Goal: Task Accomplishment & Management: Manage account settings

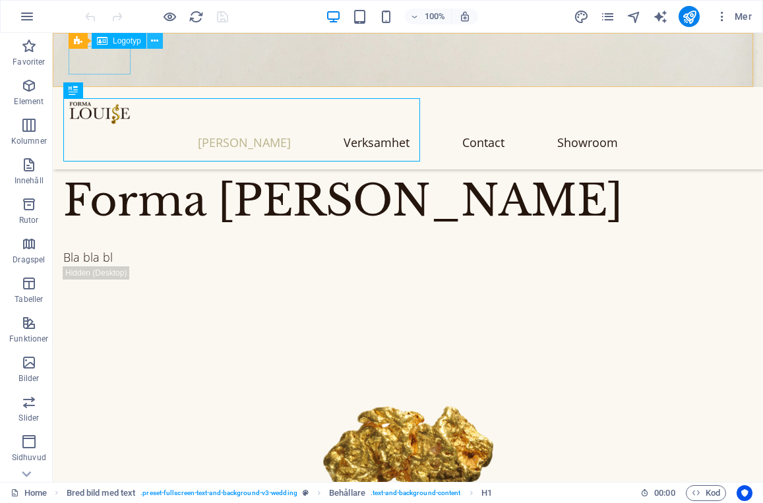
click at [154, 37] on icon at bounding box center [154, 41] width 7 height 14
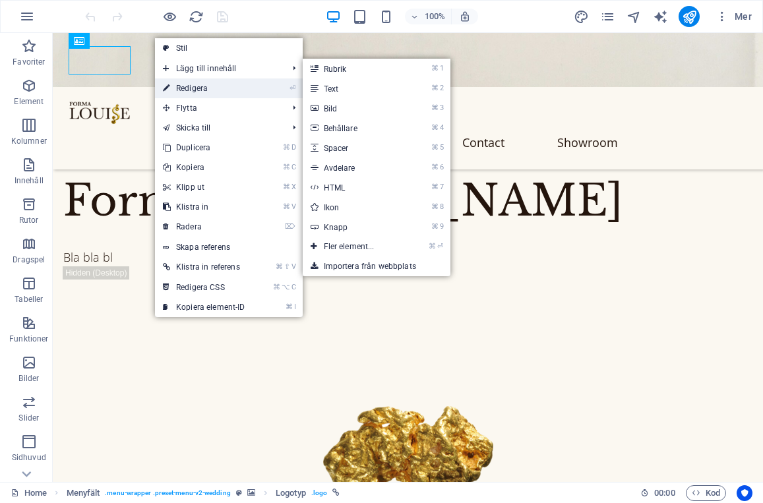
click at [191, 82] on link "⏎ Redigera" at bounding box center [204, 89] width 98 height 20
select select "px"
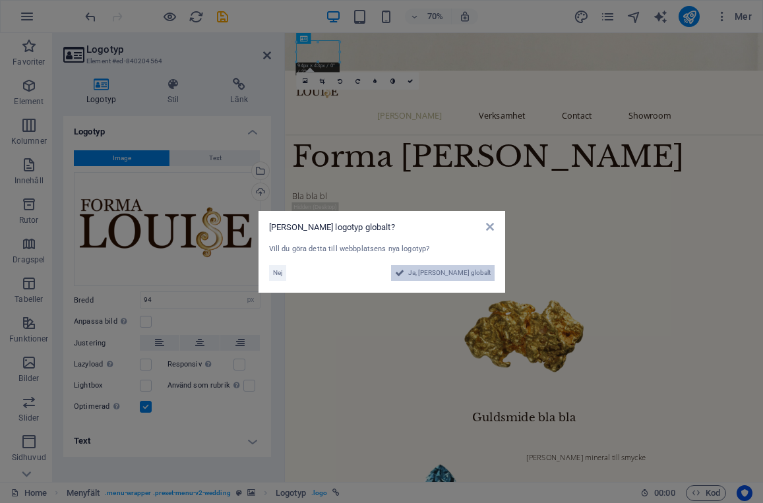
click at [469, 275] on span "Ja, [PERSON_NAME] globalt" at bounding box center [449, 273] width 82 height 16
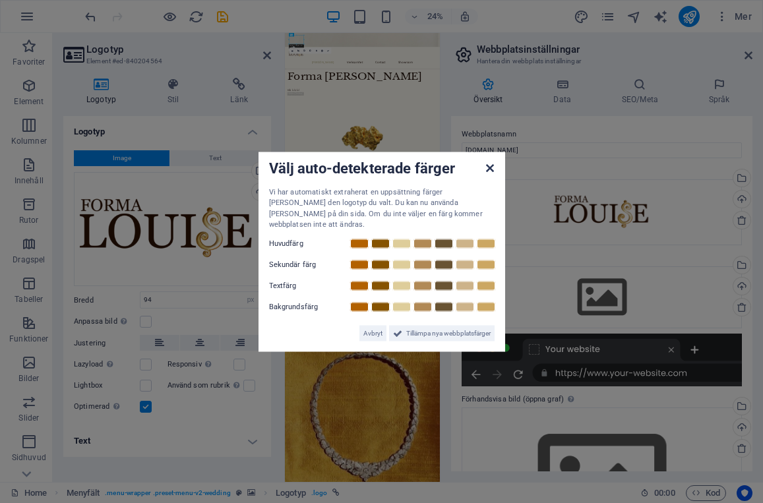
click at [490, 173] on icon at bounding box center [490, 167] width 8 height 11
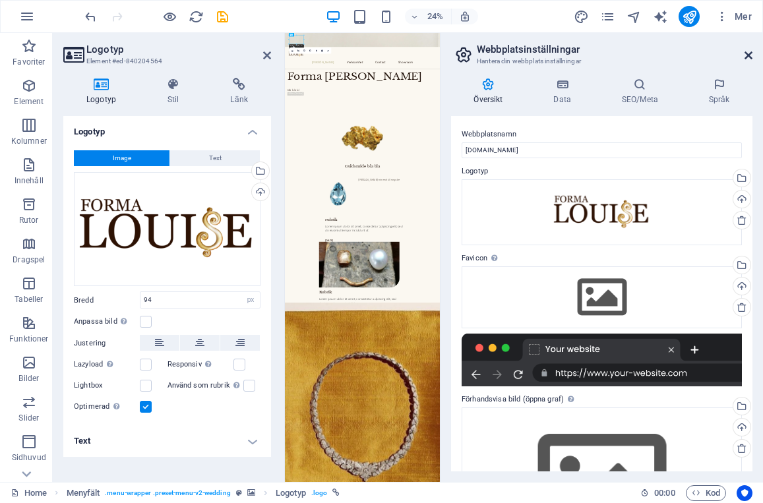
click at [748, 55] on icon at bounding box center [749, 55] width 8 height 11
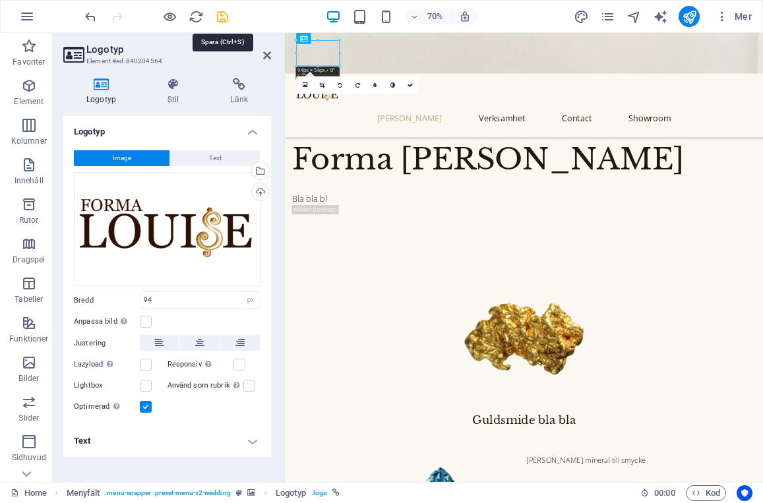
click at [222, 14] on icon "save" at bounding box center [222, 16] width 15 height 15
checkbox input "false"
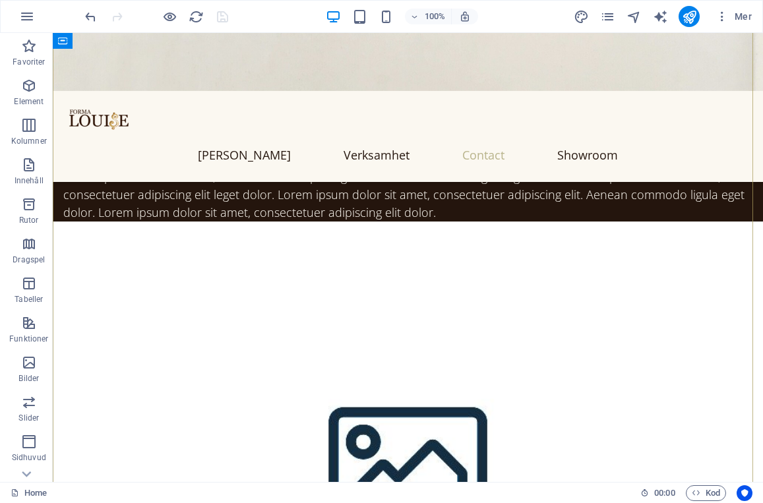
scroll to position [2539, 0]
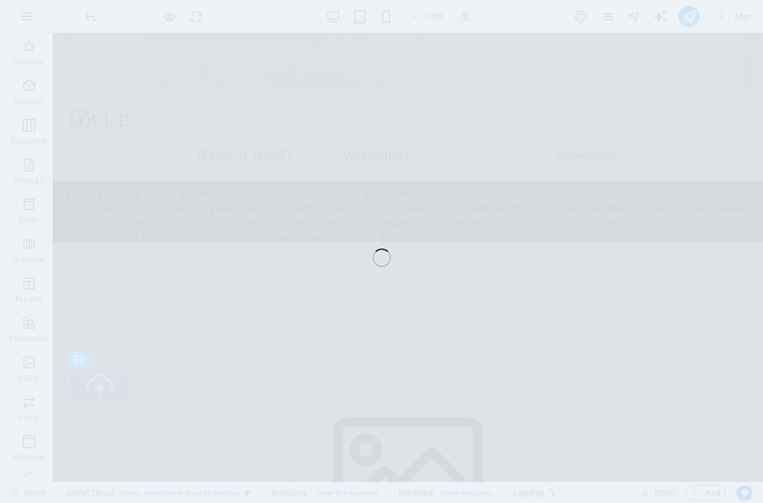
select select "px"
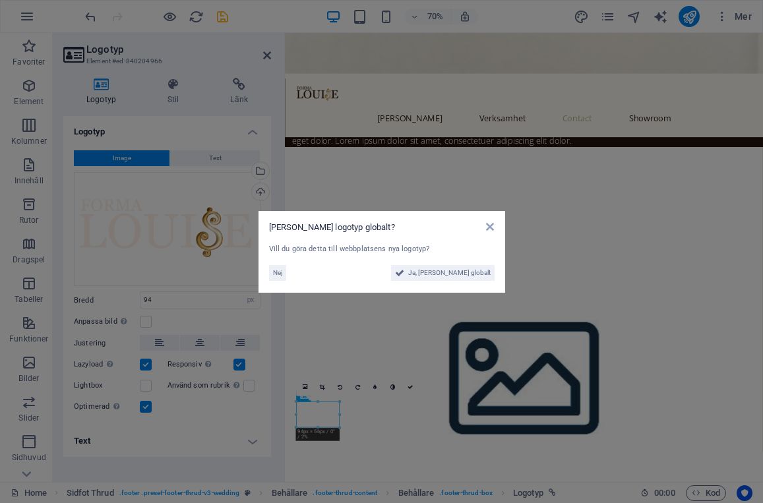
scroll to position [2371, 0]
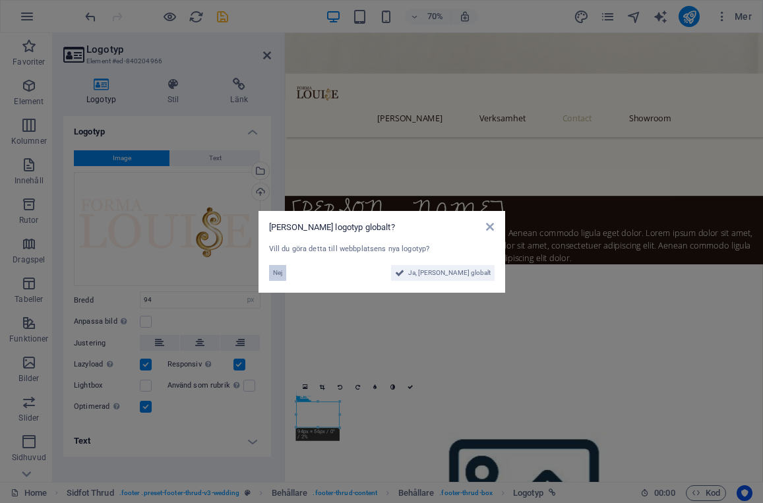
click at [277, 275] on span "Nej" at bounding box center [277, 273] width 9 height 16
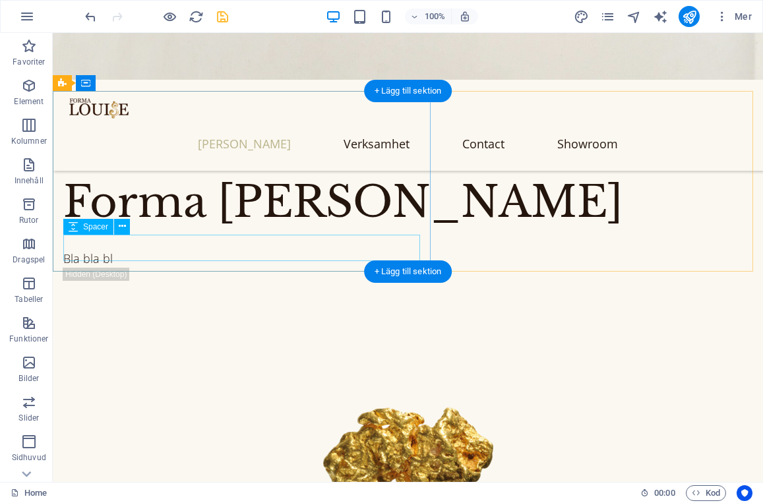
scroll to position [0, 0]
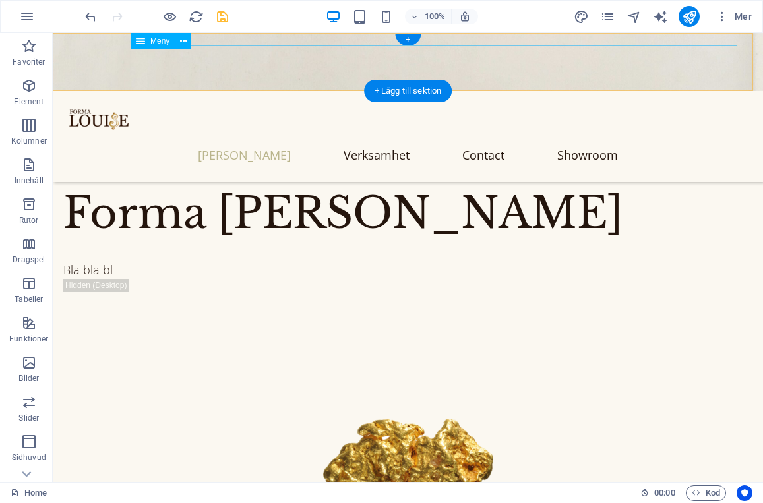
click at [366, 139] on nav "[PERSON_NAME] Contact Showroom" at bounding box center [408, 155] width 679 height 33
click at [600, 139] on nav "[PERSON_NAME] Contact Showroom" at bounding box center [408, 155] width 679 height 33
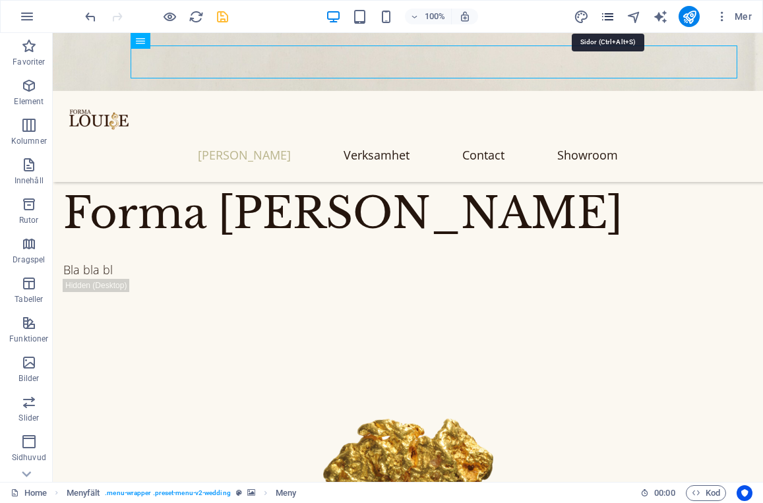
click at [608, 22] on icon "pages" at bounding box center [607, 16] width 15 height 15
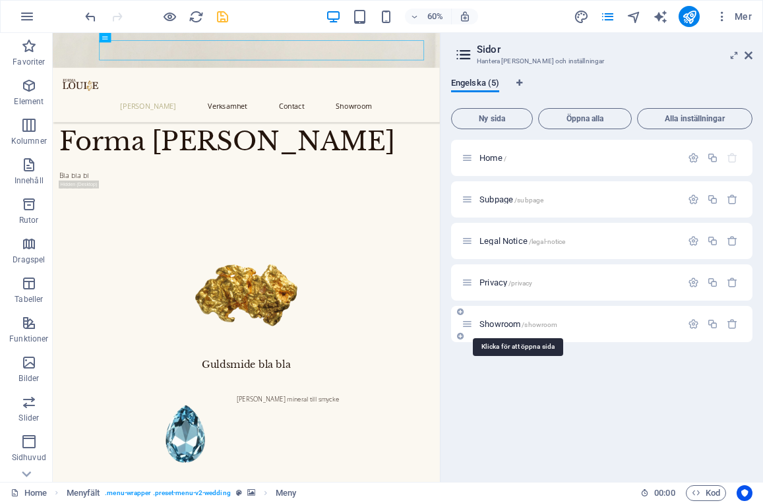
click at [504, 323] on span "Showroom /showroom" at bounding box center [519, 324] width 78 height 10
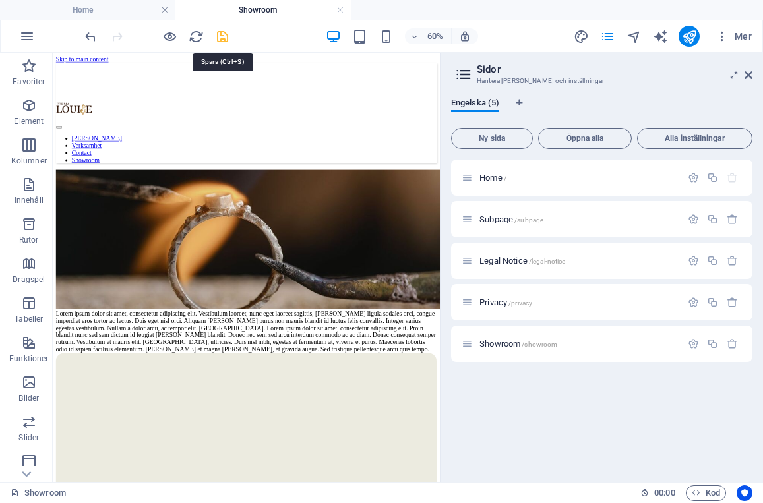
click at [228, 38] on icon "save" at bounding box center [222, 36] width 15 height 15
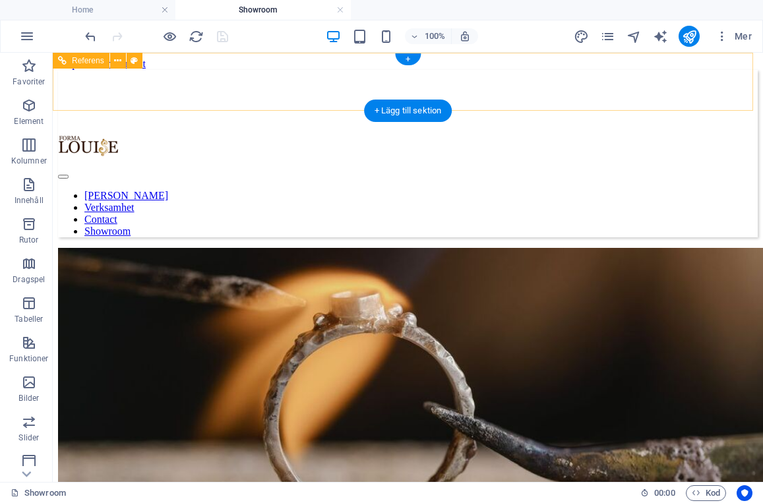
click at [110, 128] on div at bounding box center [408, 148] width 700 height 40
click at [127, 128] on div at bounding box center [408, 148] width 700 height 40
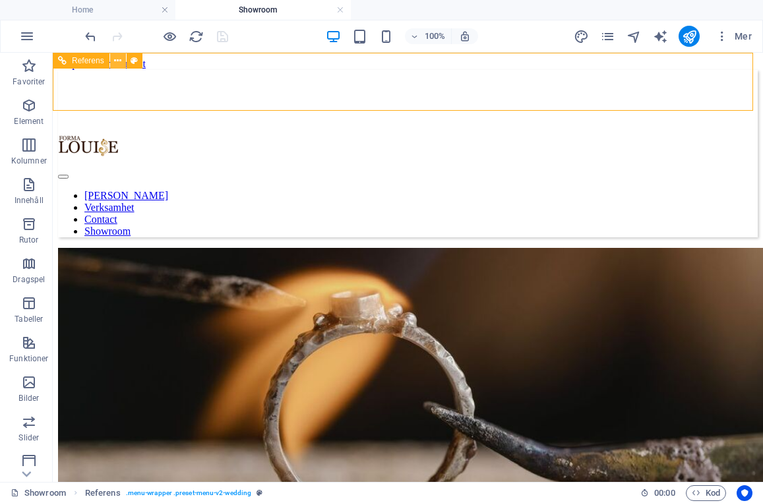
click at [119, 56] on icon at bounding box center [117, 61] width 7 height 14
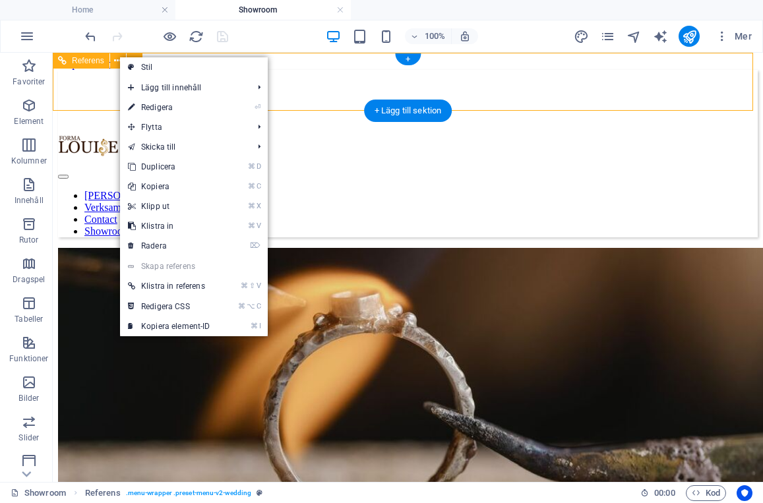
click at [100, 128] on div at bounding box center [408, 148] width 700 height 40
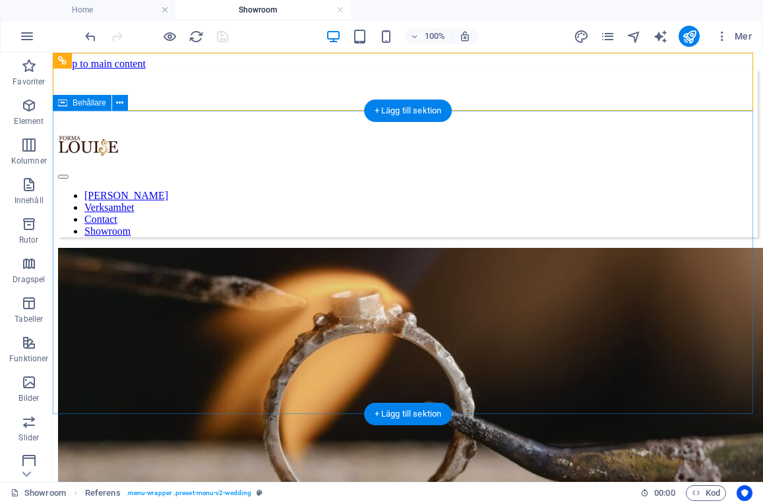
click at [91, 248] on div at bounding box center [408, 377] width 700 height 258
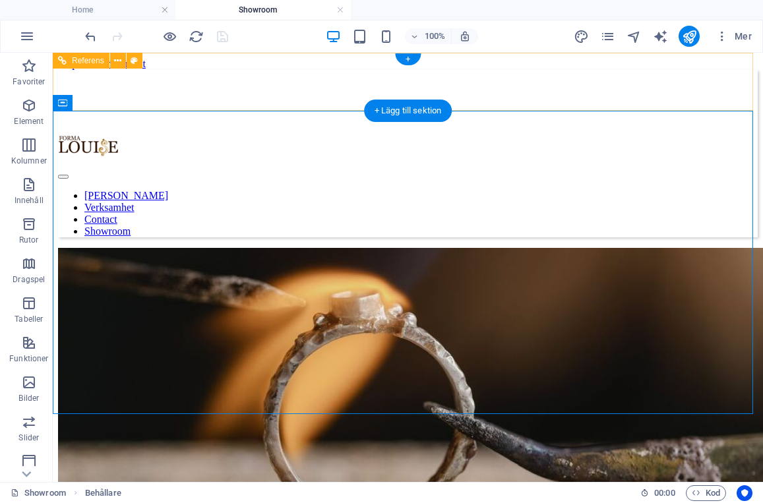
click at [146, 70] on figure at bounding box center [408, 70] width 700 height 0
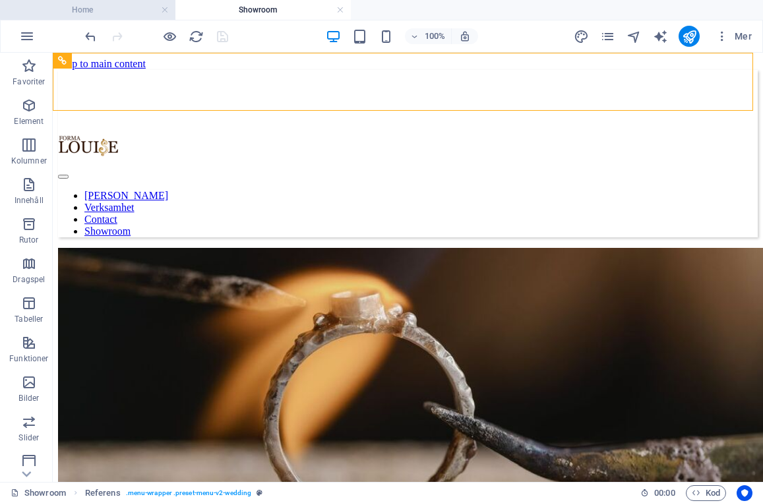
click at [109, 13] on h4 "Home" at bounding box center [88, 10] width 176 height 15
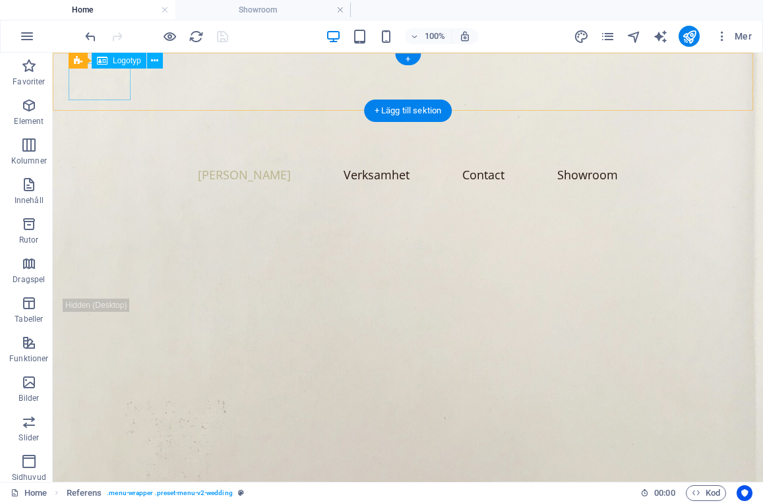
click at [106, 121] on div at bounding box center [408, 139] width 679 height 37
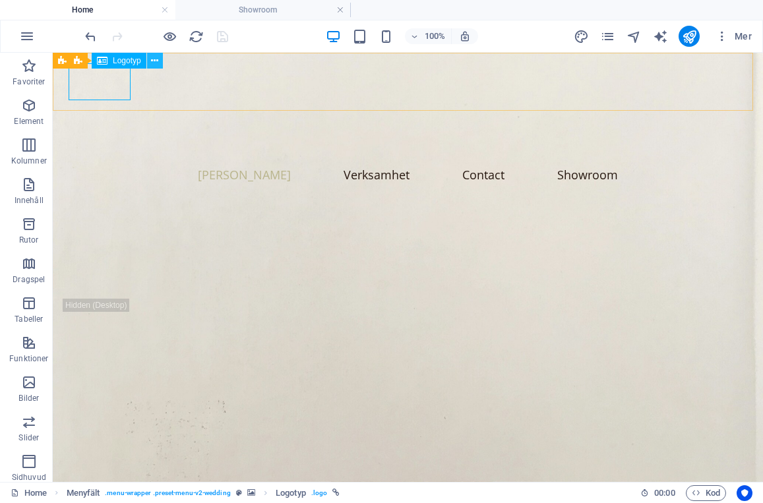
click at [155, 58] on icon at bounding box center [154, 61] width 7 height 14
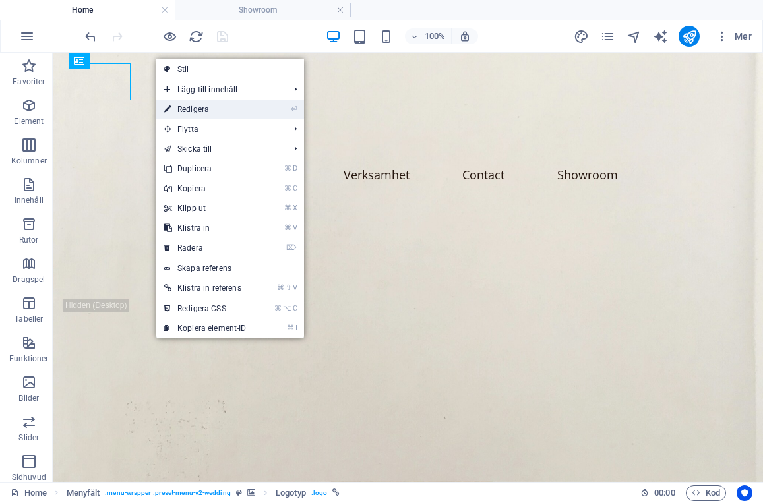
click at [195, 112] on link "⏎ Redigera" at bounding box center [205, 110] width 98 height 20
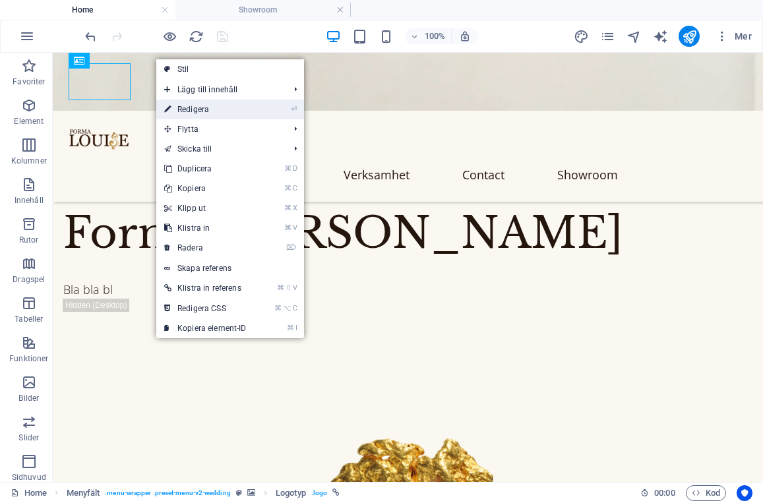
select select "px"
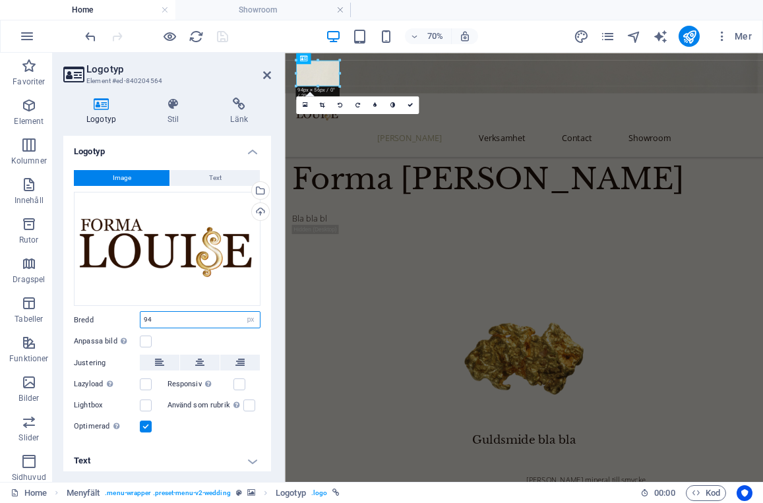
click at [161, 315] on input "94" at bounding box center [200, 320] width 119 height 16
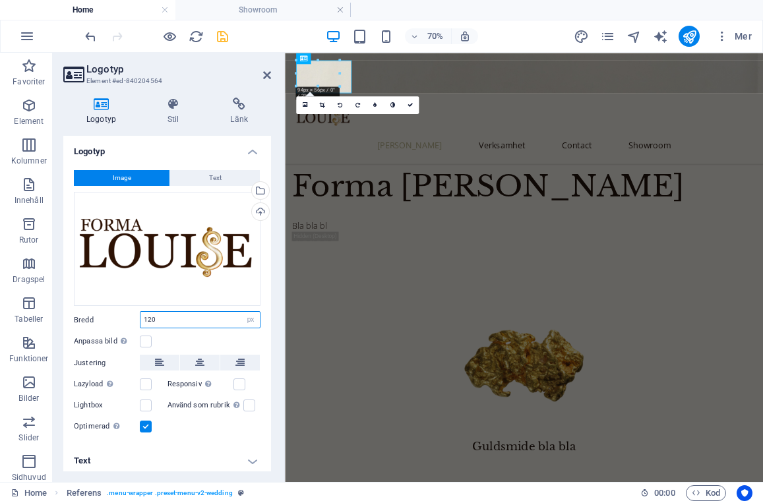
click at [151, 318] on input "120" at bounding box center [200, 320] width 119 height 16
type input "140"
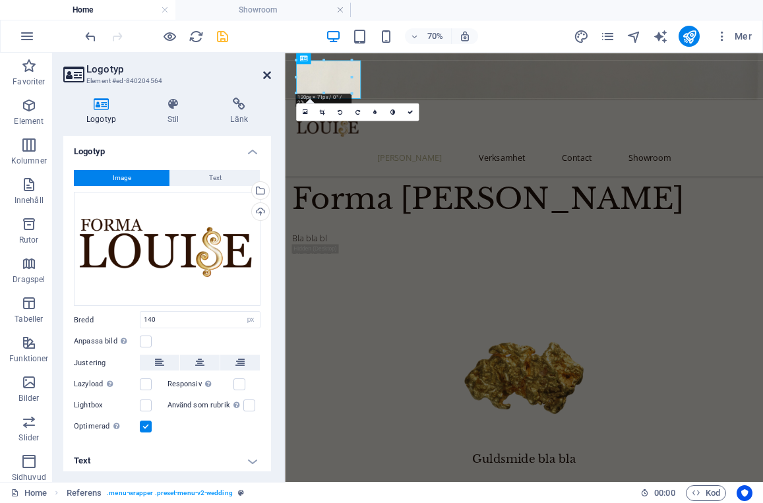
click at [267, 78] on icon at bounding box center [267, 75] width 8 height 11
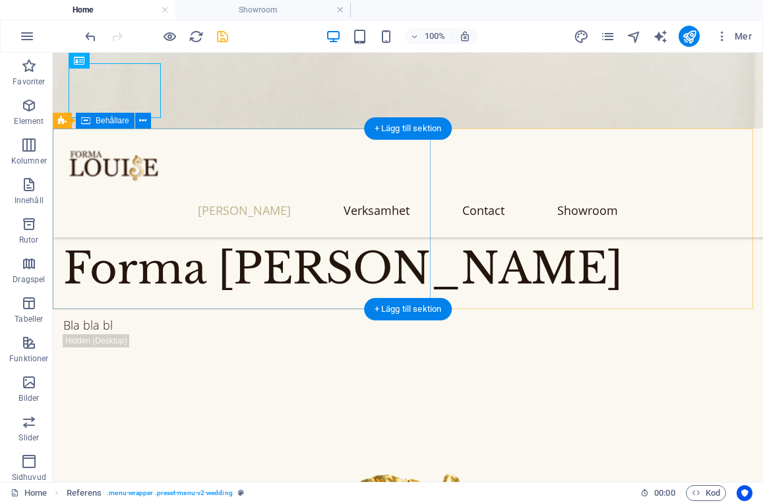
click at [245, 238] on div "Forma [PERSON_NAME] bla bl bla bla bla" at bounding box center [408, 317] width 711 height 159
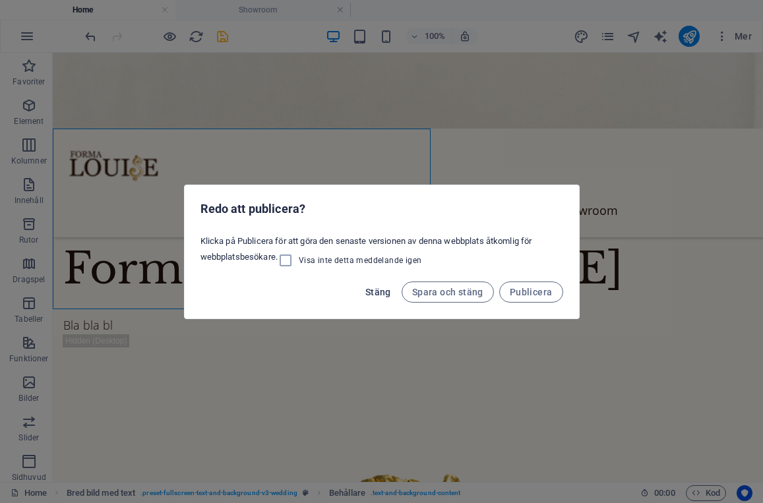
click at [379, 298] on button "Stäng" at bounding box center [378, 292] width 36 height 21
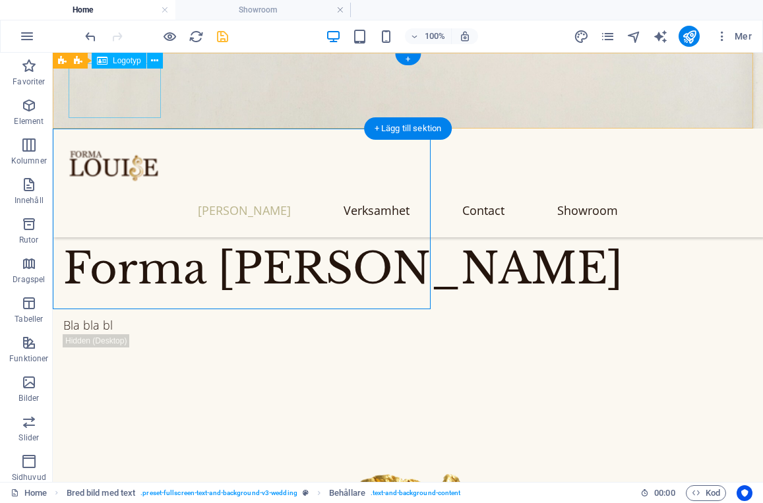
click at [136, 139] on div at bounding box center [408, 166] width 679 height 55
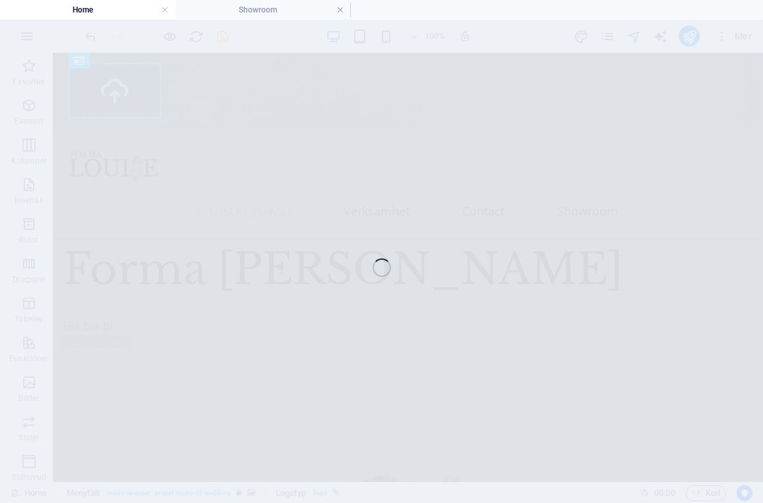
select select "px"
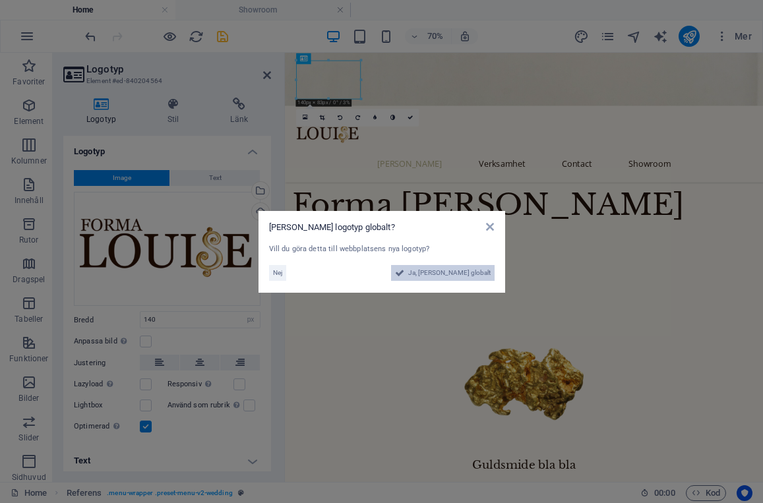
click at [447, 278] on span "Ja, [PERSON_NAME] globalt" at bounding box center [449, 273] width 82 height 16
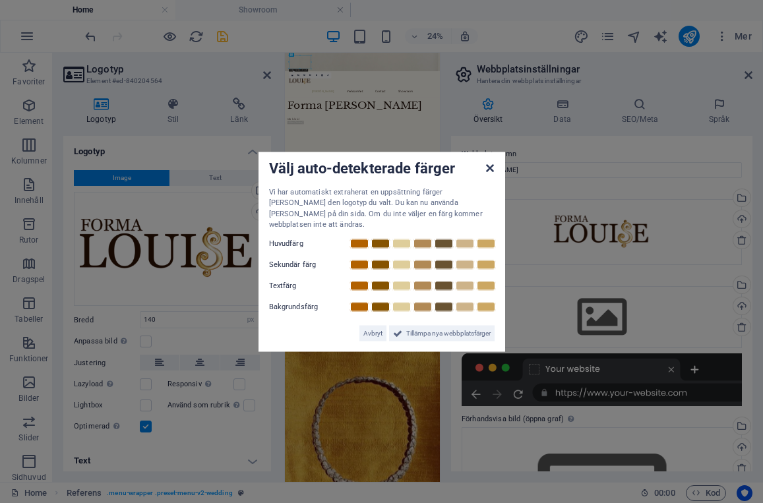
click at [494, 173] on icon at bounding box center [490, 167] width 8 height 11
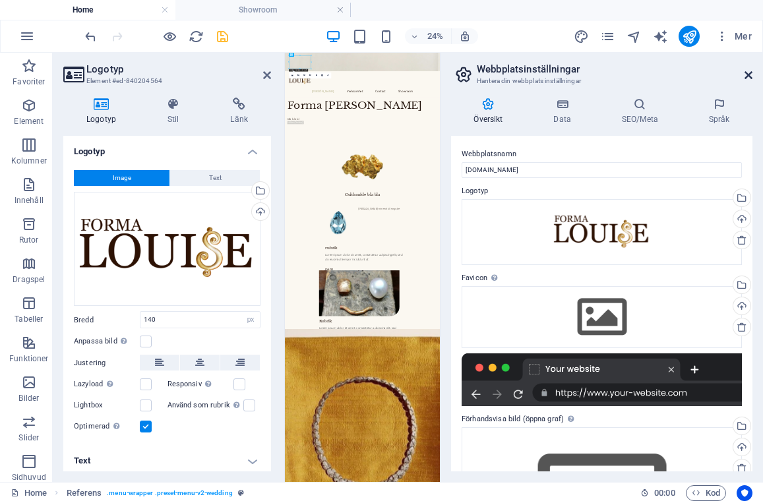
click at [749, 76] on icon at bounding box center [749, 75] width 8 height 11
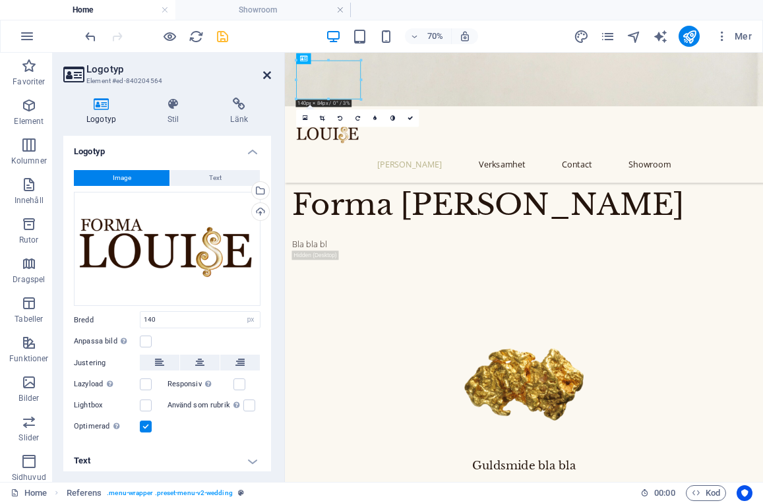
click at [267, 76] on icon at bounding box center [267, 75] width 8 height 11
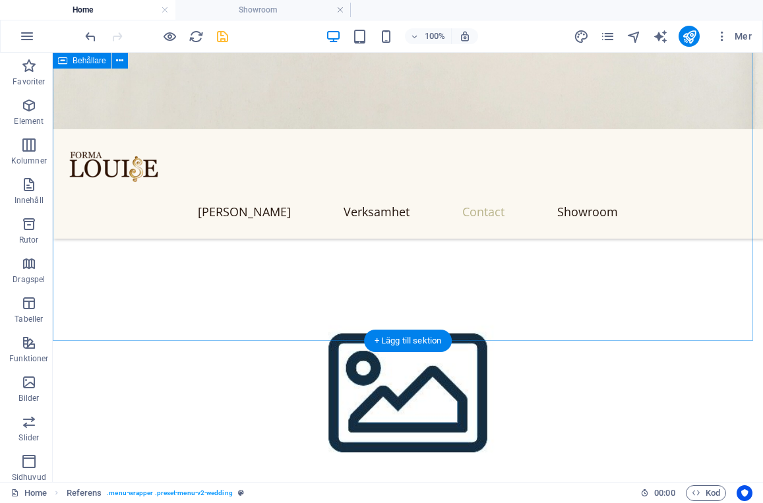
scroll to position [2577, 0]
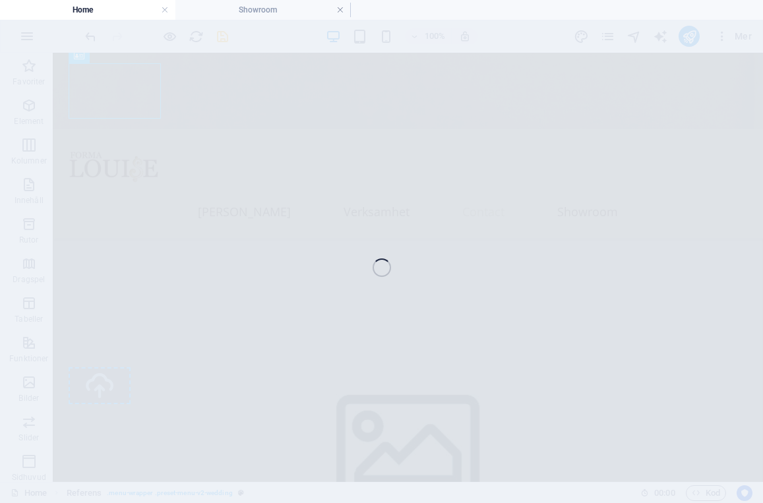
select select "px"
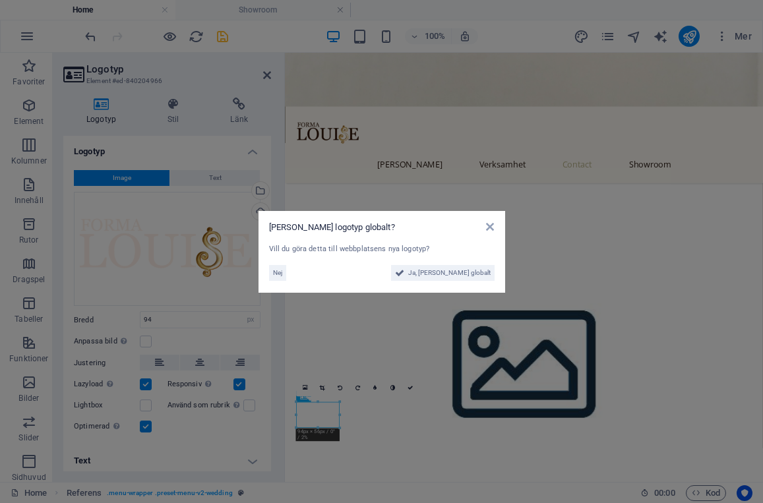
scroll to position [2418, 0]
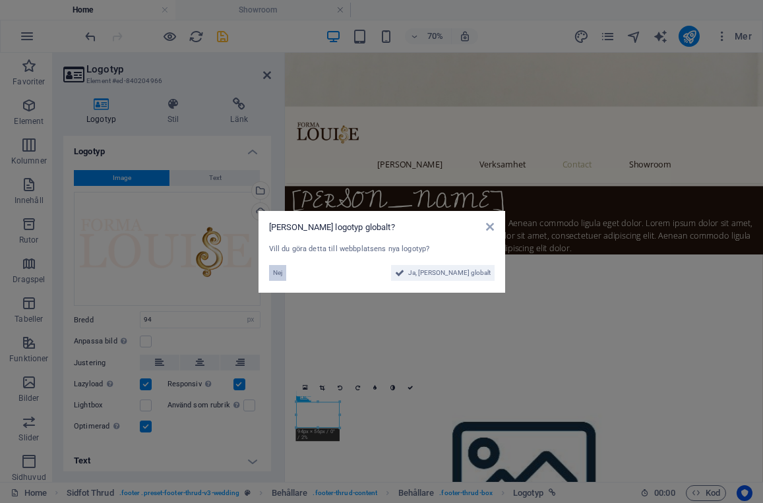
click at [276, 278] on span "Nej" at bounding box center [277, 273] width 9 height 16
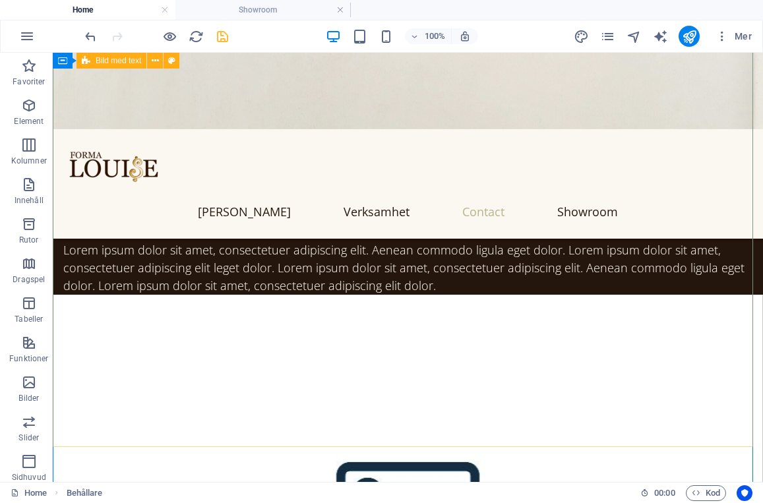
scroll to position [2577, 0]
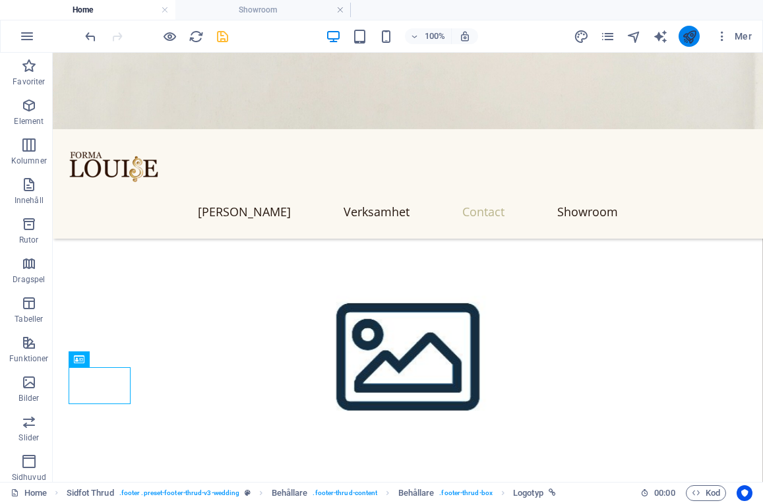
click at [689, 45] on button "publish" at bounding box center [689, 36] width 21 height 21
checkbox input "false"
